Goal: Information Seeking & Learning: Learn about a topic

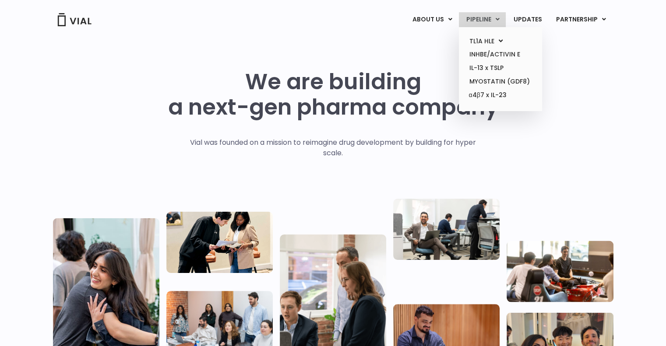
click at [491, 21] on link "PIPELINE" at bounding box center [482, 19] width 47 height 15
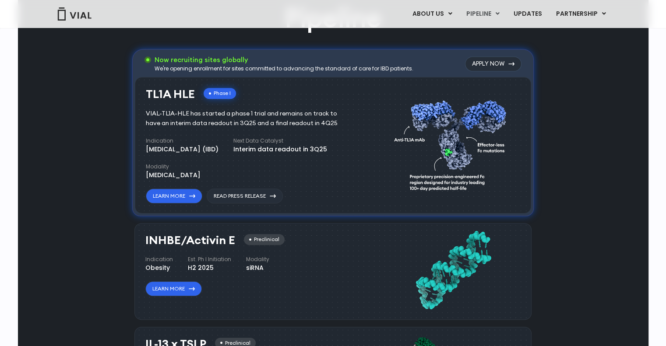
click at [376, 123] on div "TL1A HLE Phase I VIAL-TL1A-HLE has started a phase 1 trial and remains on track…" at bounding box center [263, 144] width 234 height 120
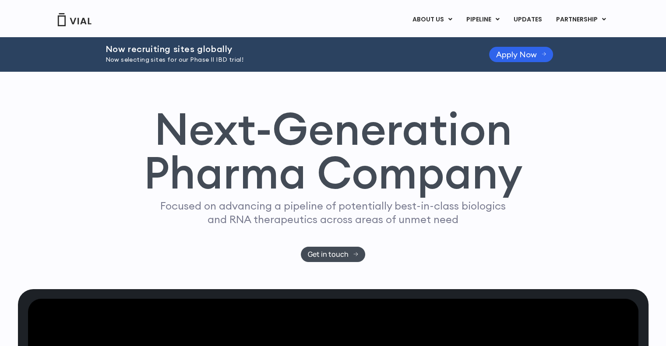
click at [348, 113] on h1 "Next-Generation Pharma Company" at bounding box center [333, 151] width 379 height 88
click at [316, 123] on h1 "Next-Generation Pharma Company" at bounding box center [333, 151] width 379 height 88
